Goal: Transaction & Acquisition: Download file/media

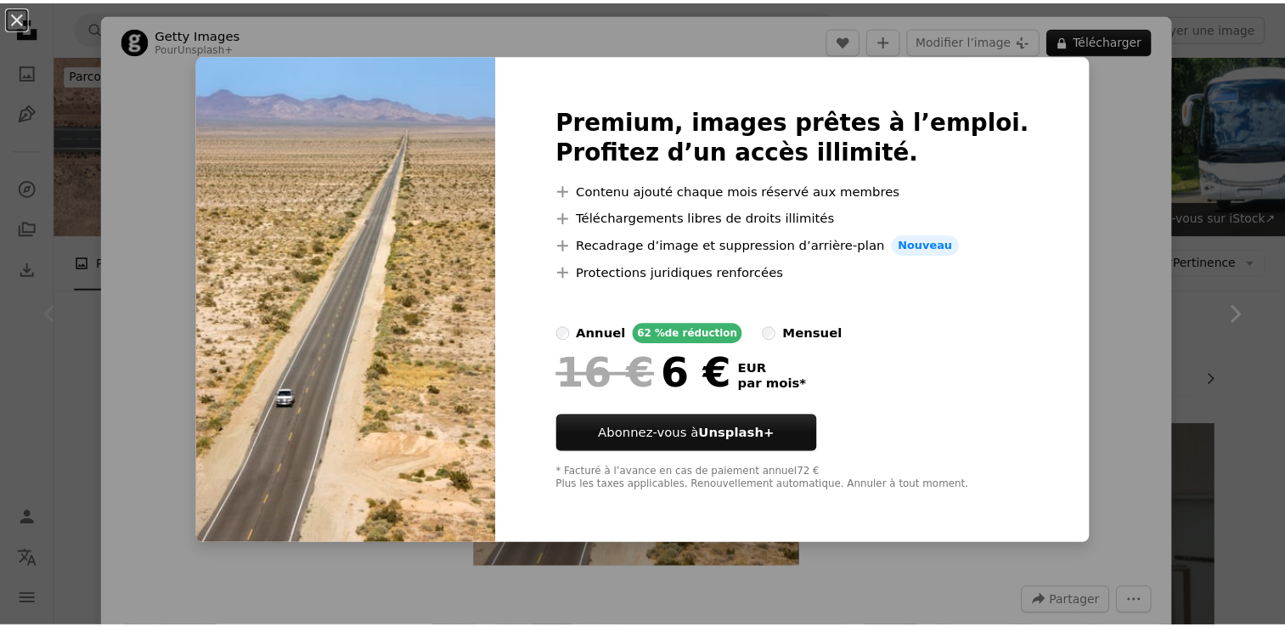
scroll to position [407, 0]
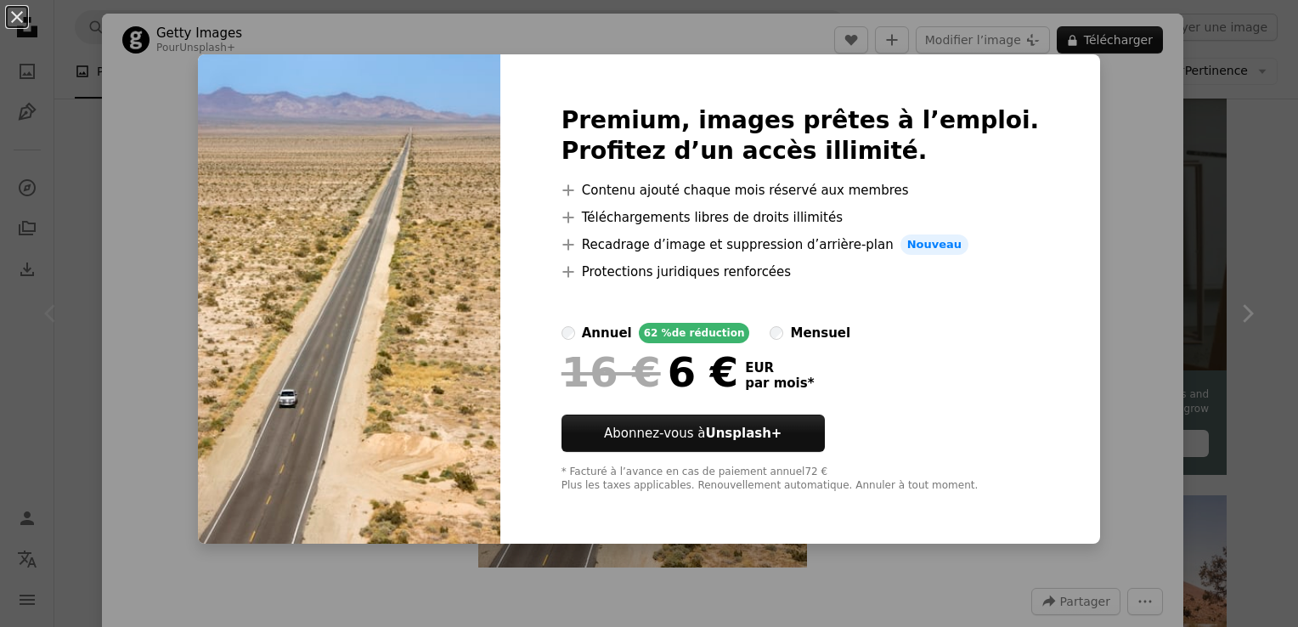
click at [1050, 212] on div "Premium, images prêtes à l’emploi. Profitez d’un accès illimité. A plus sign Co…" at bounding box center [800, 298] width 601 height 489
click at [957, 42] on div "An X shape Premium, images prêtes à l’emploi. Profitez d’un accès illimité. A p…" at bounding box center [649, 313] width 1298 height 627
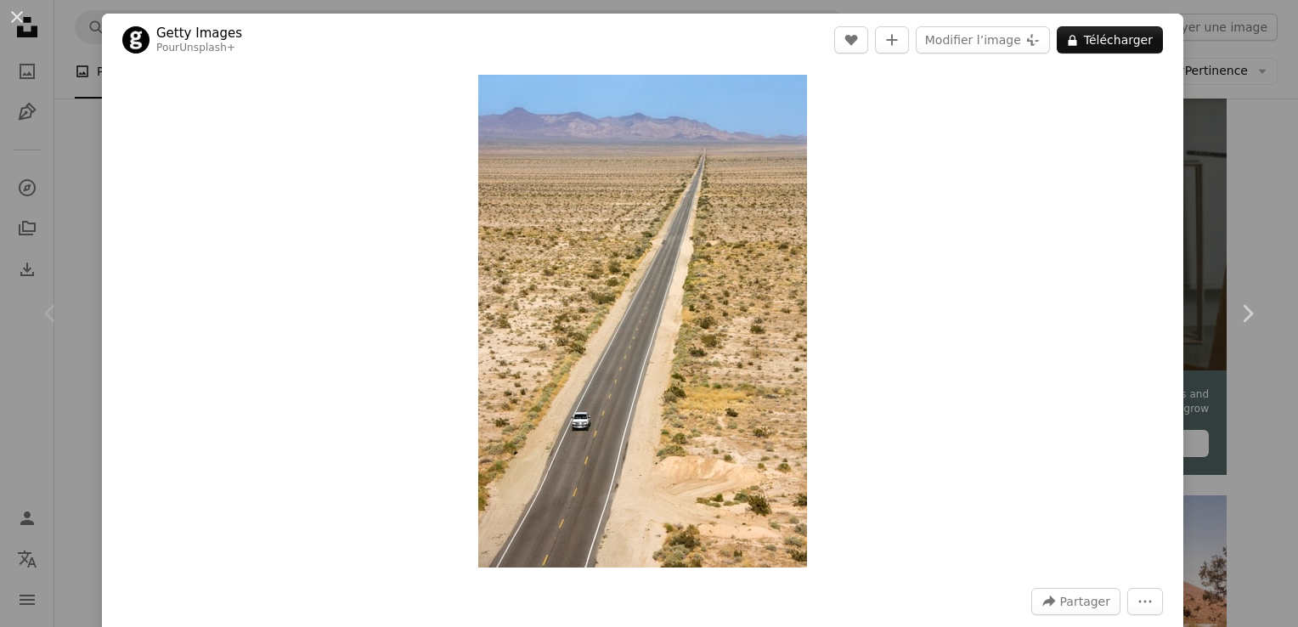
click at [81, 183] on div "An X shape Chevron left Chevron right Getty Images Pour Unsplash+ A heart A plu…" at bounding box center [649, 313] width 1298 height 627
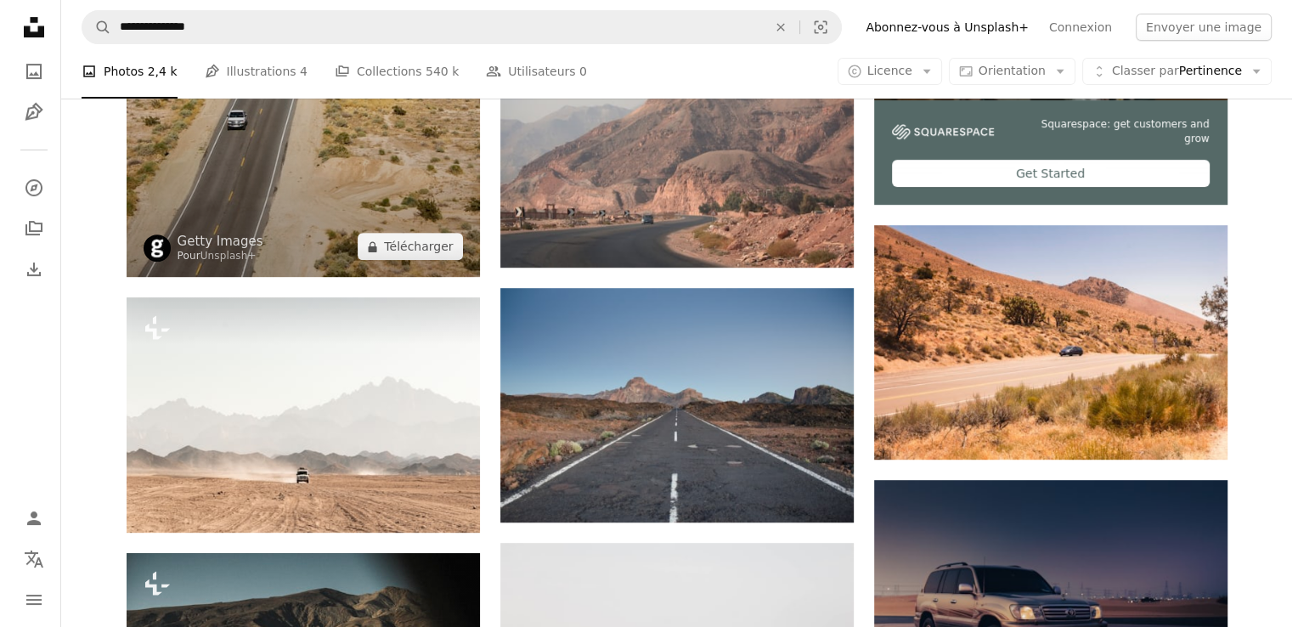
scroll to position [679, 0]
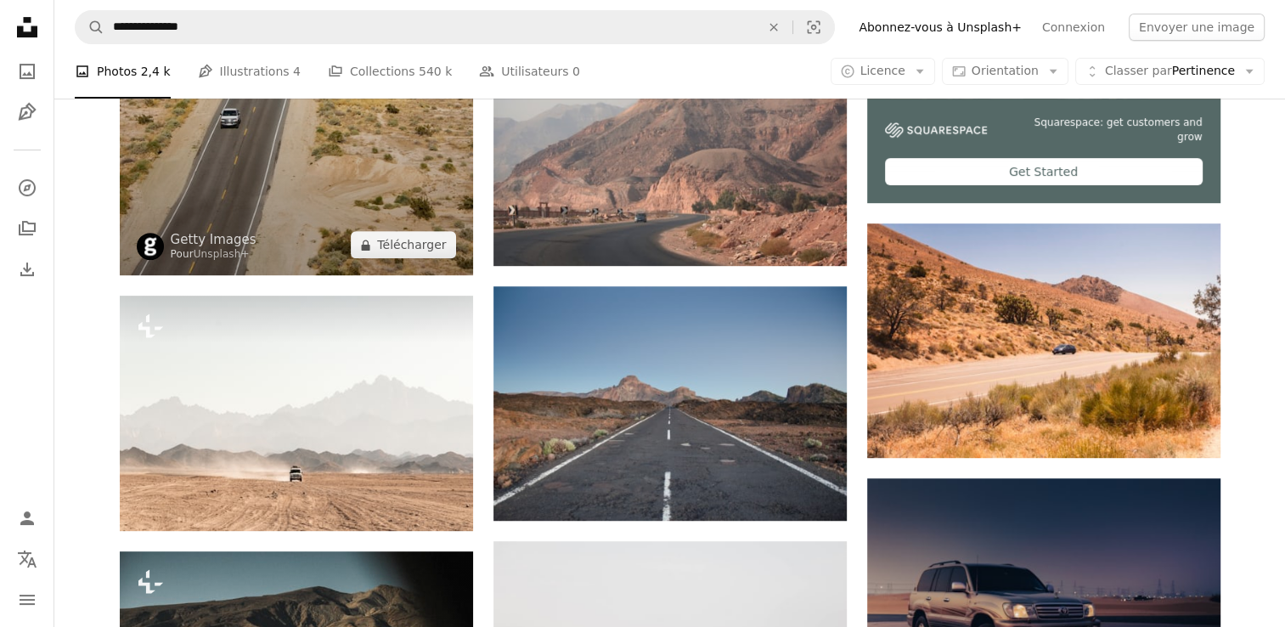
click at [285, 219] on img at bounding box center [296, 10] width 353 height 530
